Goal: Go to known website: Access a specific website the user already knows

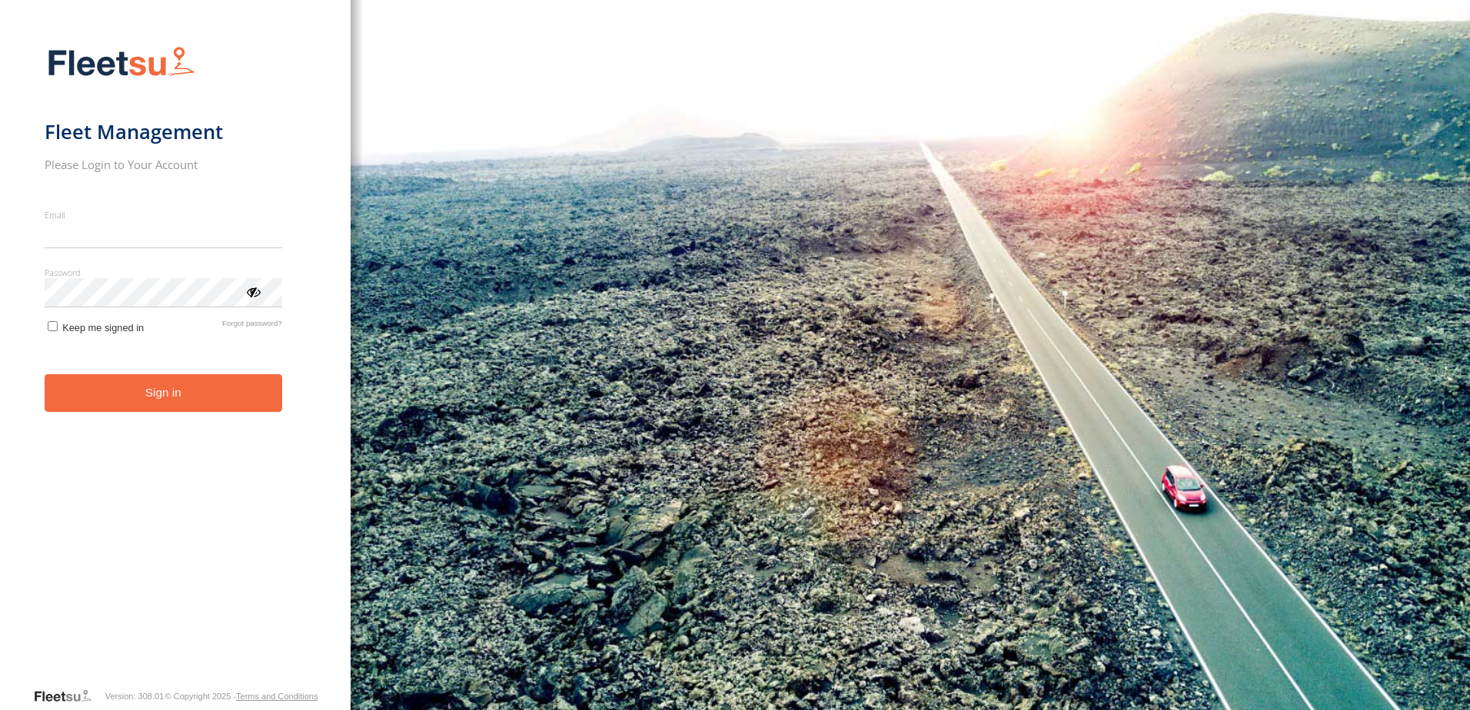
type input "**********"
click at [178, 400] on button "Sign in" at bounding box center [164, 393] width 238 height 38
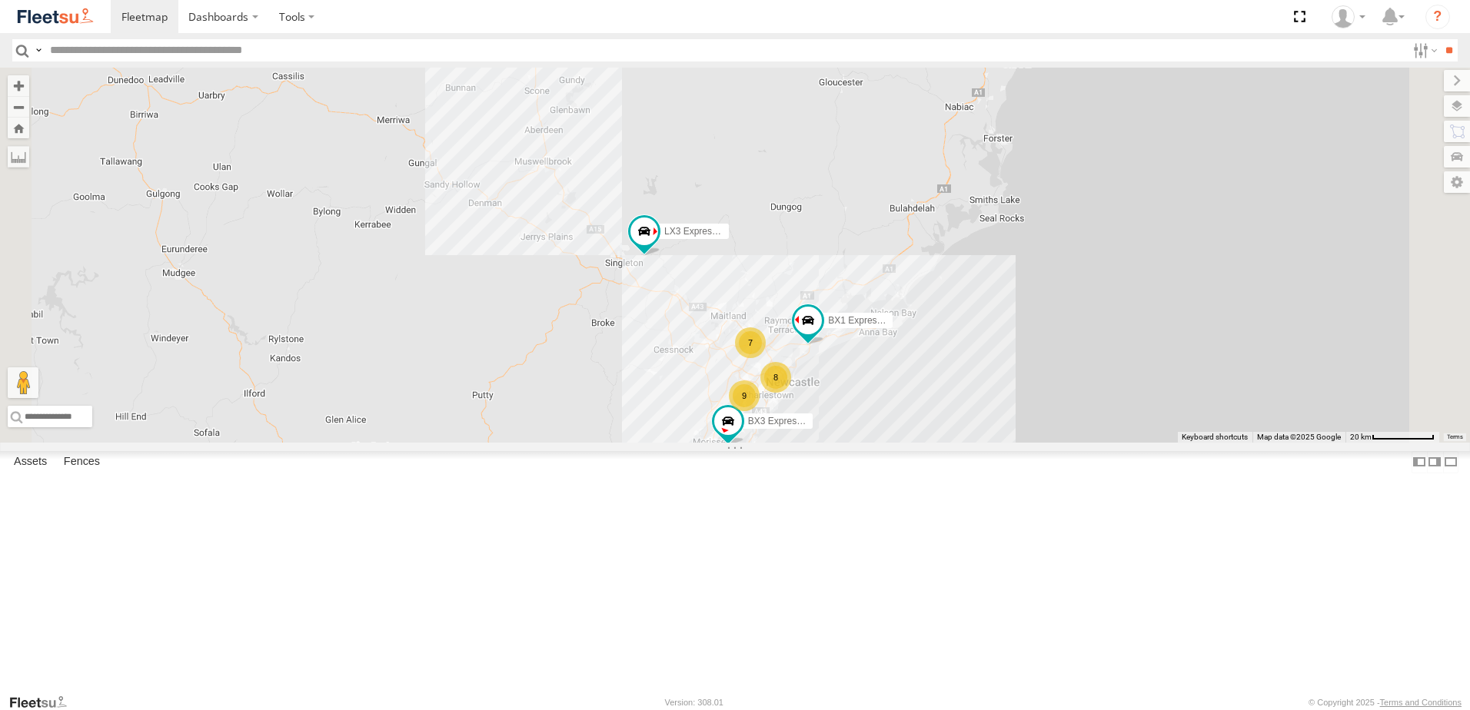
click at [0, 0] on div "L3 Plasterboard Truck" at bounding box center [0, 0] width 0 height 0
